Goal: Task Accomplishment & Management: Manage account settings

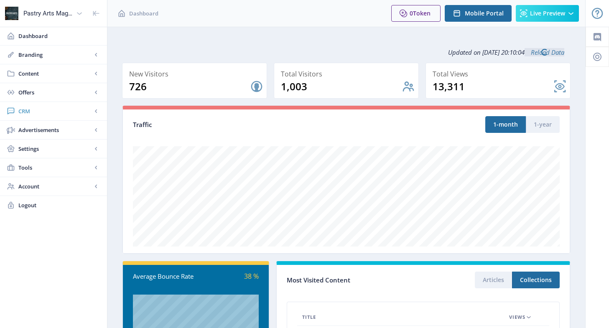
click at [25, 114] on span "CRM" at bounding box center [55, 111] width 74 height 8
click at [51, 127] on span "Readers" at bounding box center [63, 130] width 72 height 8
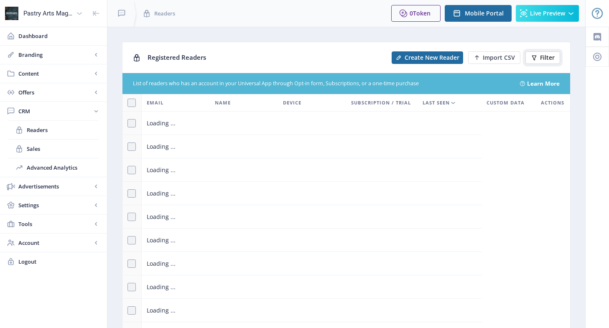
click at [538, 54] on button "Filter" at bounding box center [542, 57] width 35 height 13
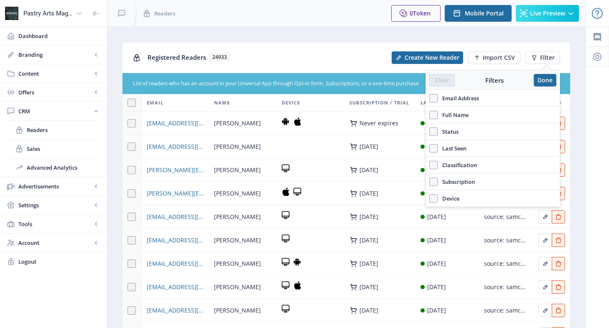
click at [466, 97] on span "Email Address" at bounding box center [457, 98] width 41 height 10
click at [429, 98] on input "Email Address" at bounding box center [429, 98] width 0 height 0
checkbox input "true"
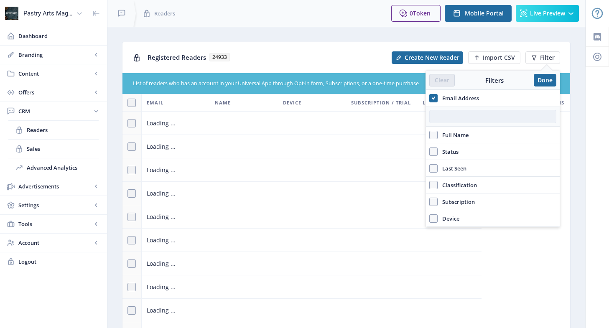
click at [455, 118] on input "text" at bounding box center [492, 116] width 127 height 13
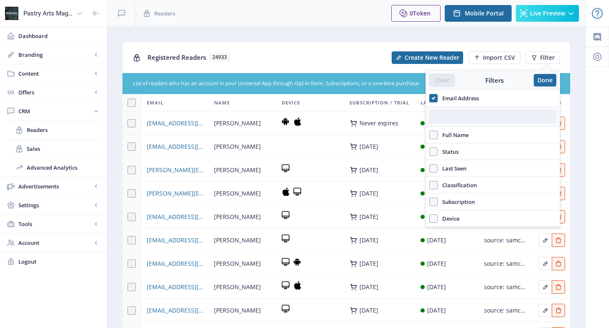
paste input "[EMAIL_ADDRESS][DOMAIN_NAME]"
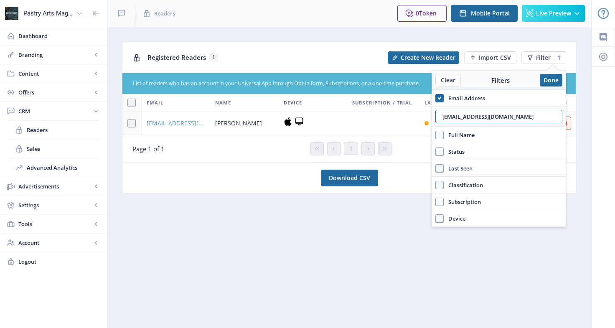
type input "[EMAIL_ADDRESS][DOMAIN_NAME]"
click at [180, 120] on span "[EMAIL_ADDRESS][DOMAIN_NAME]" at bounding box center [176, 123] width 58 height 10
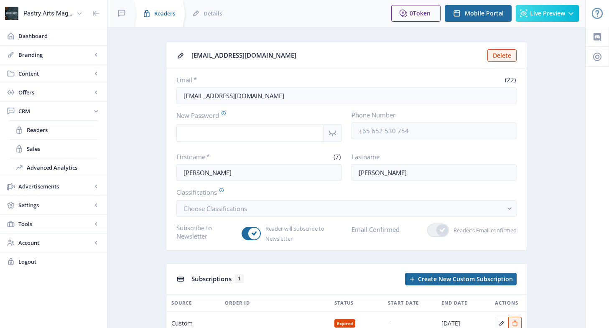
click at [164, 10] on span "Readers" at bounding box center [164, 13] width 21 height 8
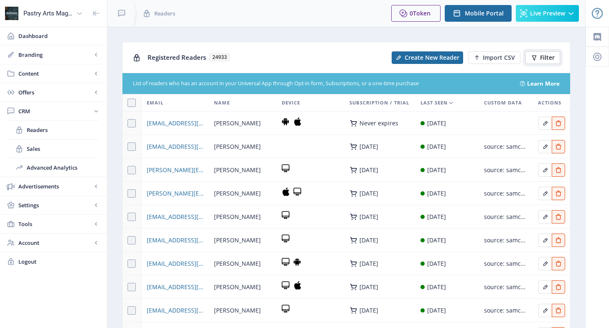
click at [536, 57] on icon at bounding box center [534, 57] width 7 height 7
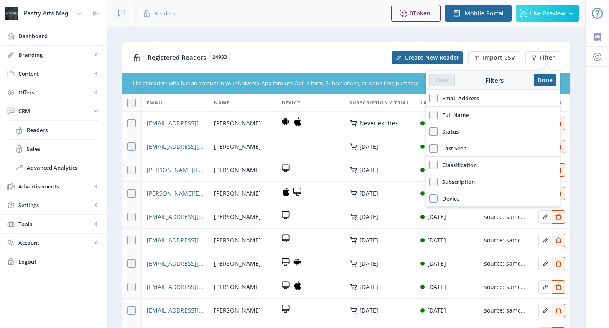
click at [468, 95] on span "Email Address" at bounding box center [457, 98] width 41 height 10
click at [429, 98] on input "Email Address" at bounding box center [429, 98] width 0 height 0
checkbox input "true"
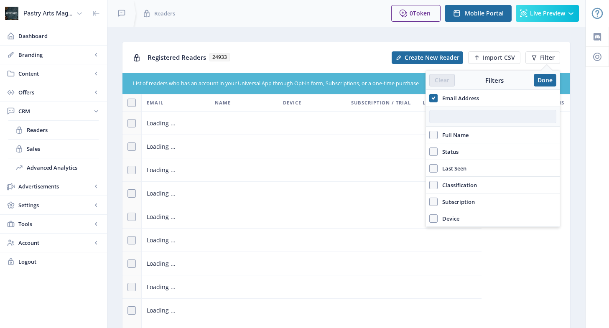
click at [465, 117] on input "text" at bounding box center [492, 116] width 127 height 13
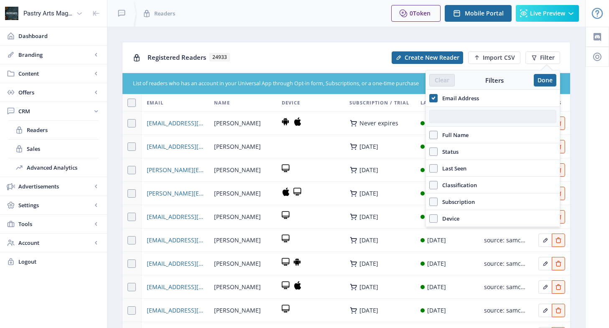
paste input "[EMAIL_ADDRESS][DOMAIN_NAME]"
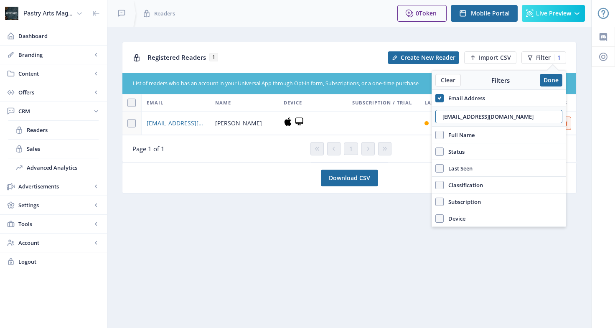
drag, startPoint x: 521, startPoint y: 118, endPoint x: 408, endPoint y: 117, distance: 113.6
click at [408, 117] on nb-layout "Pastry Arts Magazine Dashboard Branding App Appearance Brand Brief Pages SEO We…" at bounding box center [307, 164] width 615 height 328
paste input "[EMAIL_ADDRESS][DOMAIN_NAME]"
type input "[EMAIL_ADDRESS][DOMAIN_NAME]"
click at [172, 125] on span "[EMAIL_ADDRESS][DOMAIN_NAME]" at bounding box center [176, 123] width 58 height 10
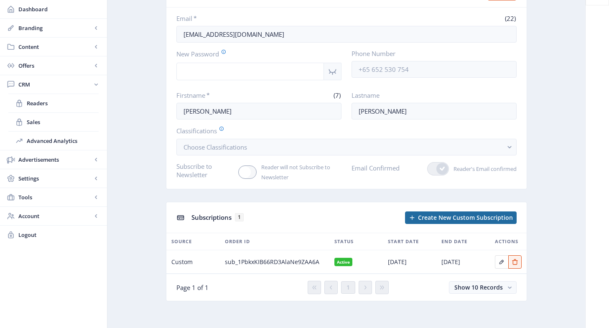
scroll to position [64, 0]
